Goal: Information Seeking & Learning: Learn about a topic

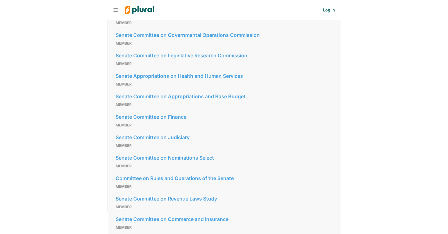
scroll to position [95, 0]
